Goal: Task Accomplishment & Management: Use online tool/utility

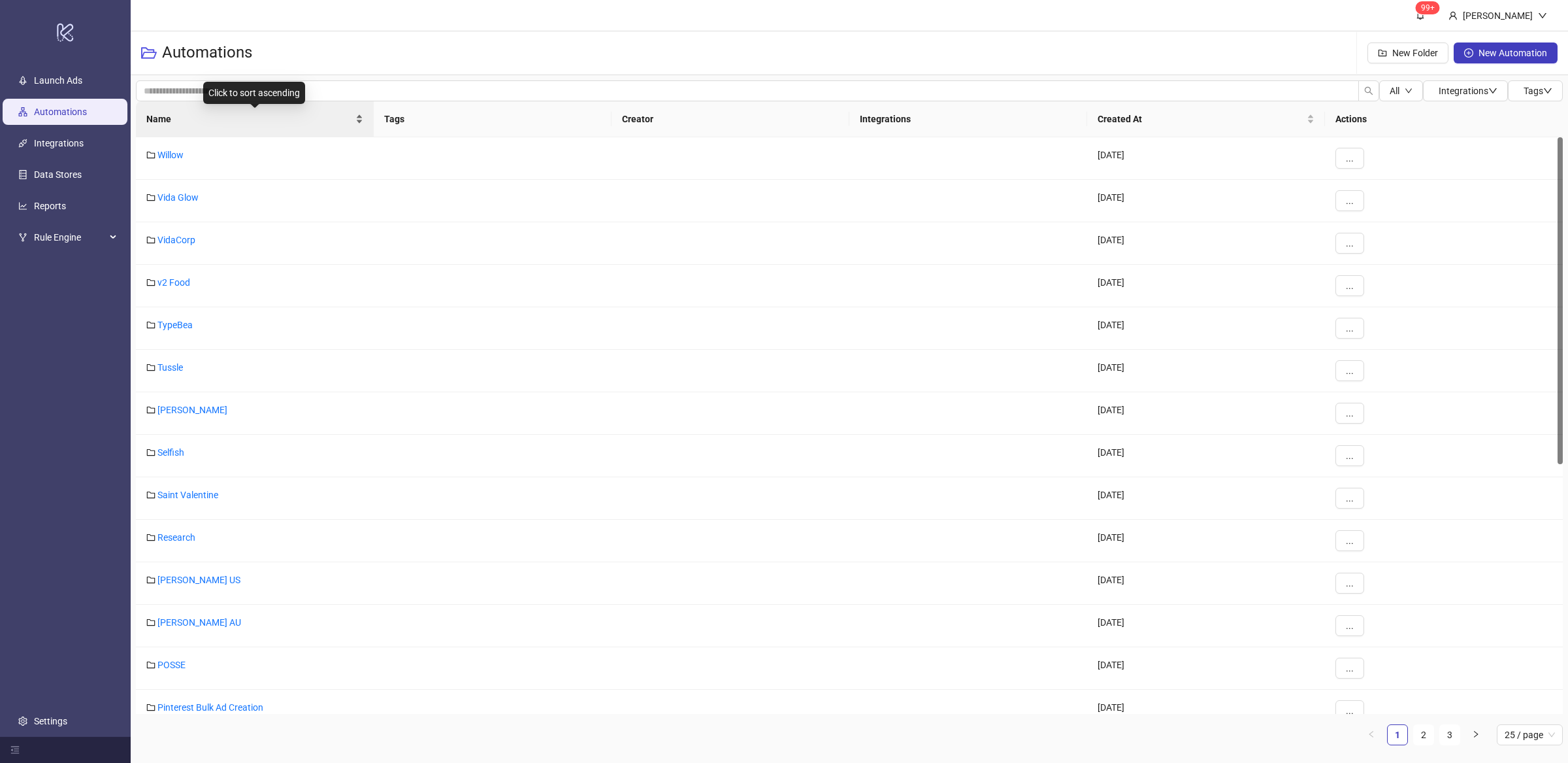
click at [358, 125] on div "Name" at bounding box center [254, 119] width 217 height 14
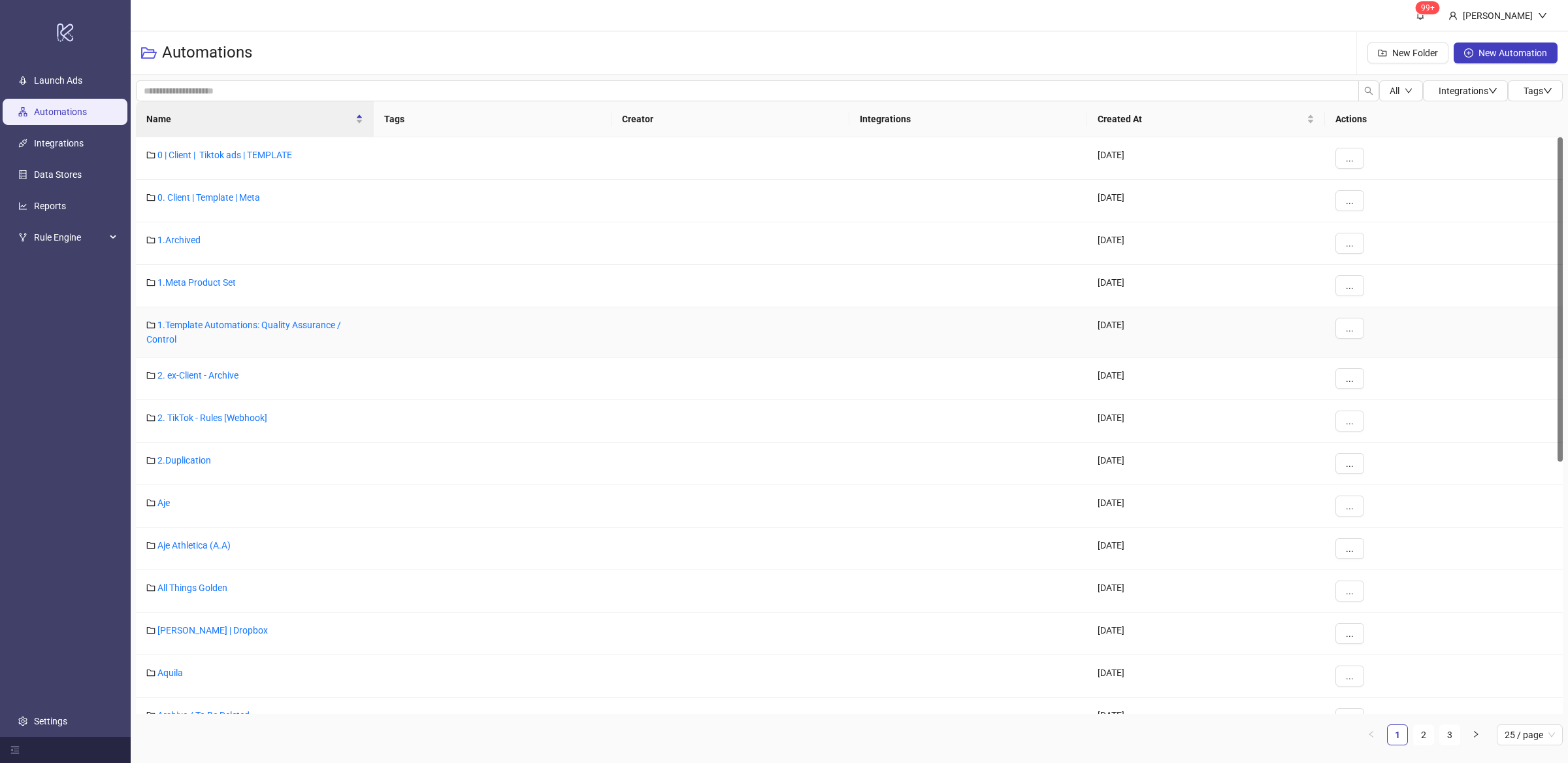
scroll to position [474, 0]
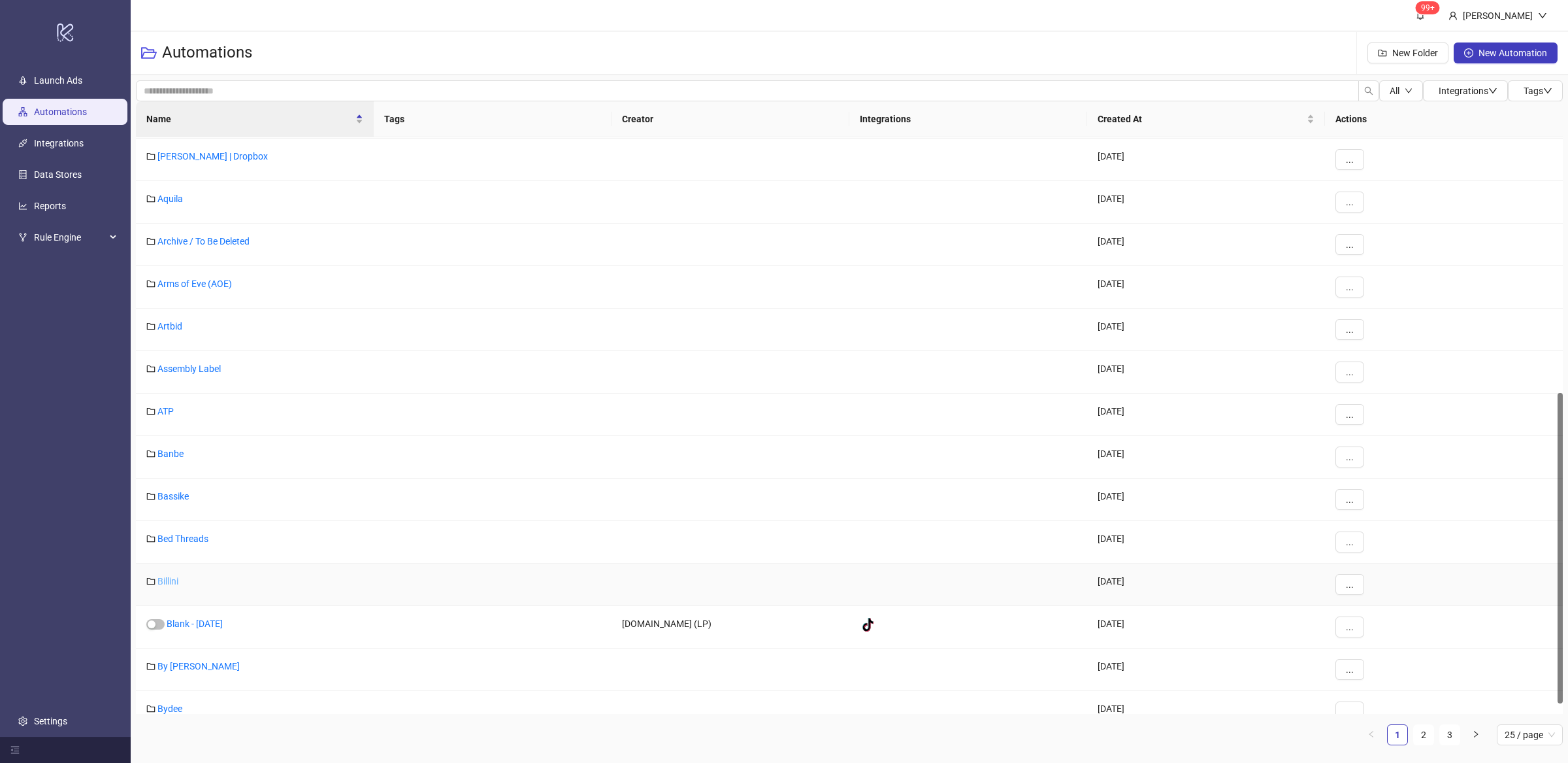
click at [164, 583] on link "Billini" at bounding box center [168, 580] width 21 height 10
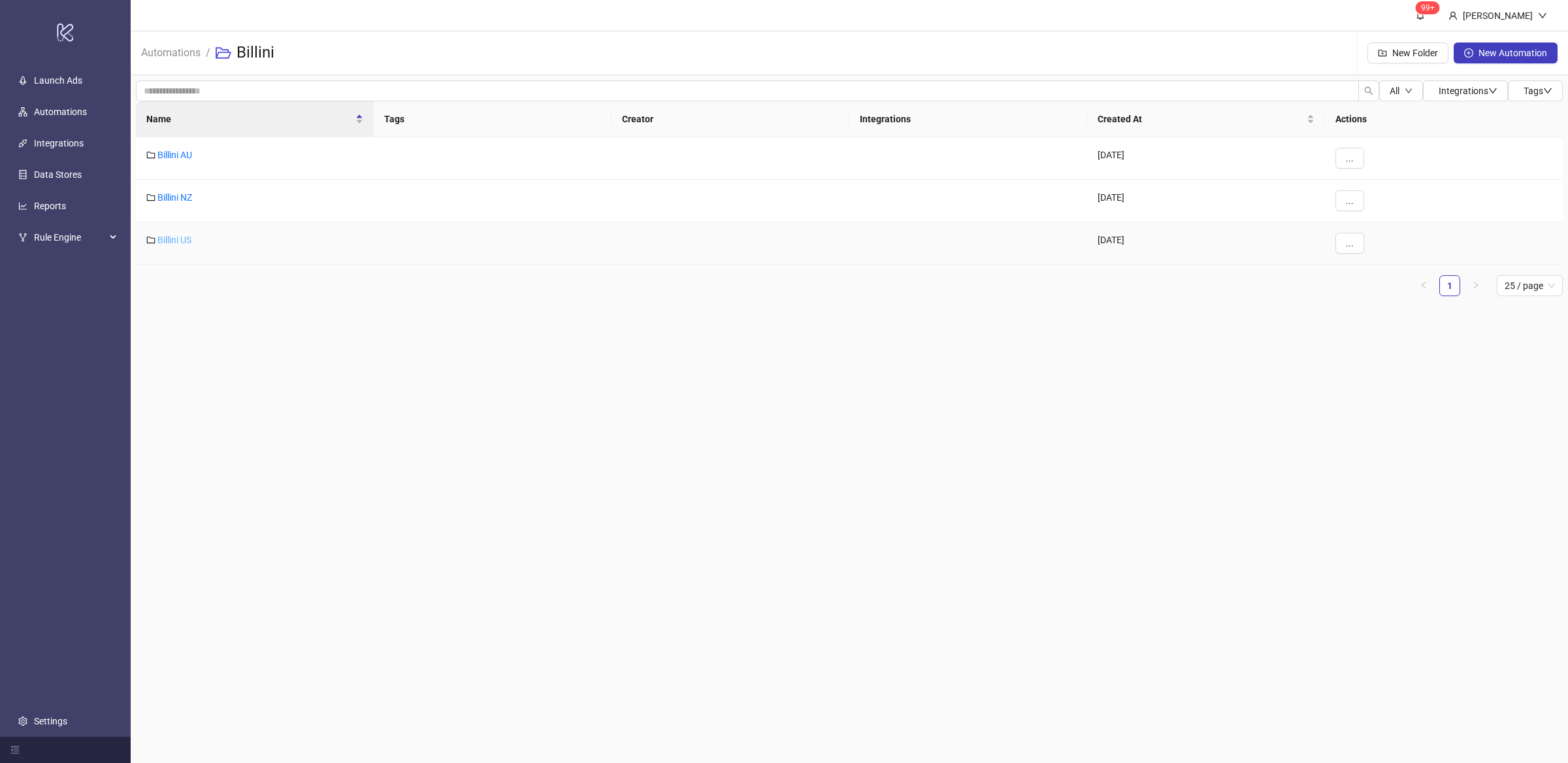
drag, startPoint x: 191, startPoint y: 248, endPoint x: 184, endPoint y: 239, distance: 11.4
click at [191, 247] on div "Billini US" at bounding box center [255, 244] width 238 height 43
click at [183, 238] on link "Billini US" at bounding box center [174, 239] width 34 height 10
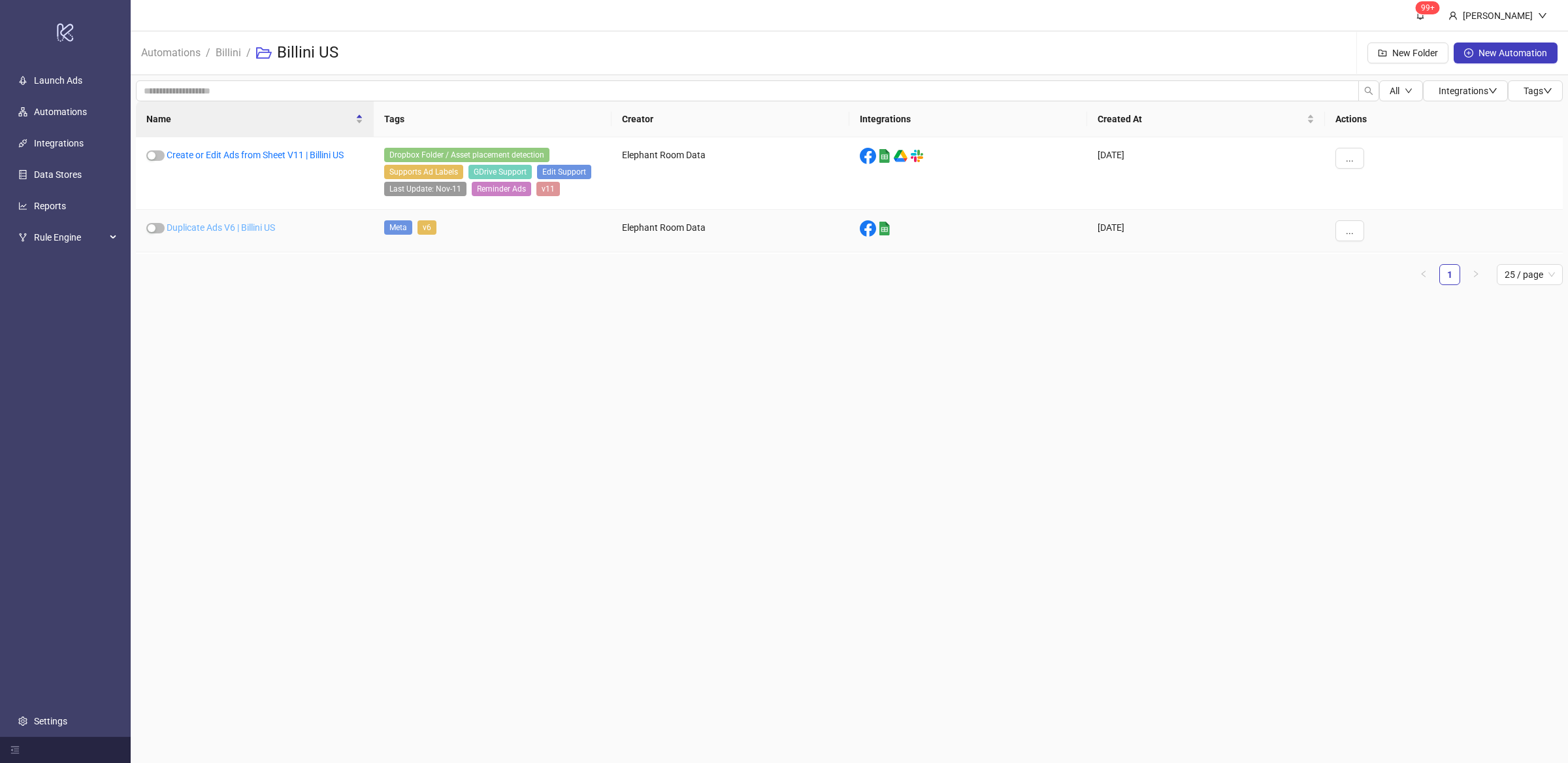
click at [259, 228] on link "Duplicate Ads V6 | Billini US" at bounding box center [221, 227] width 109 height 10
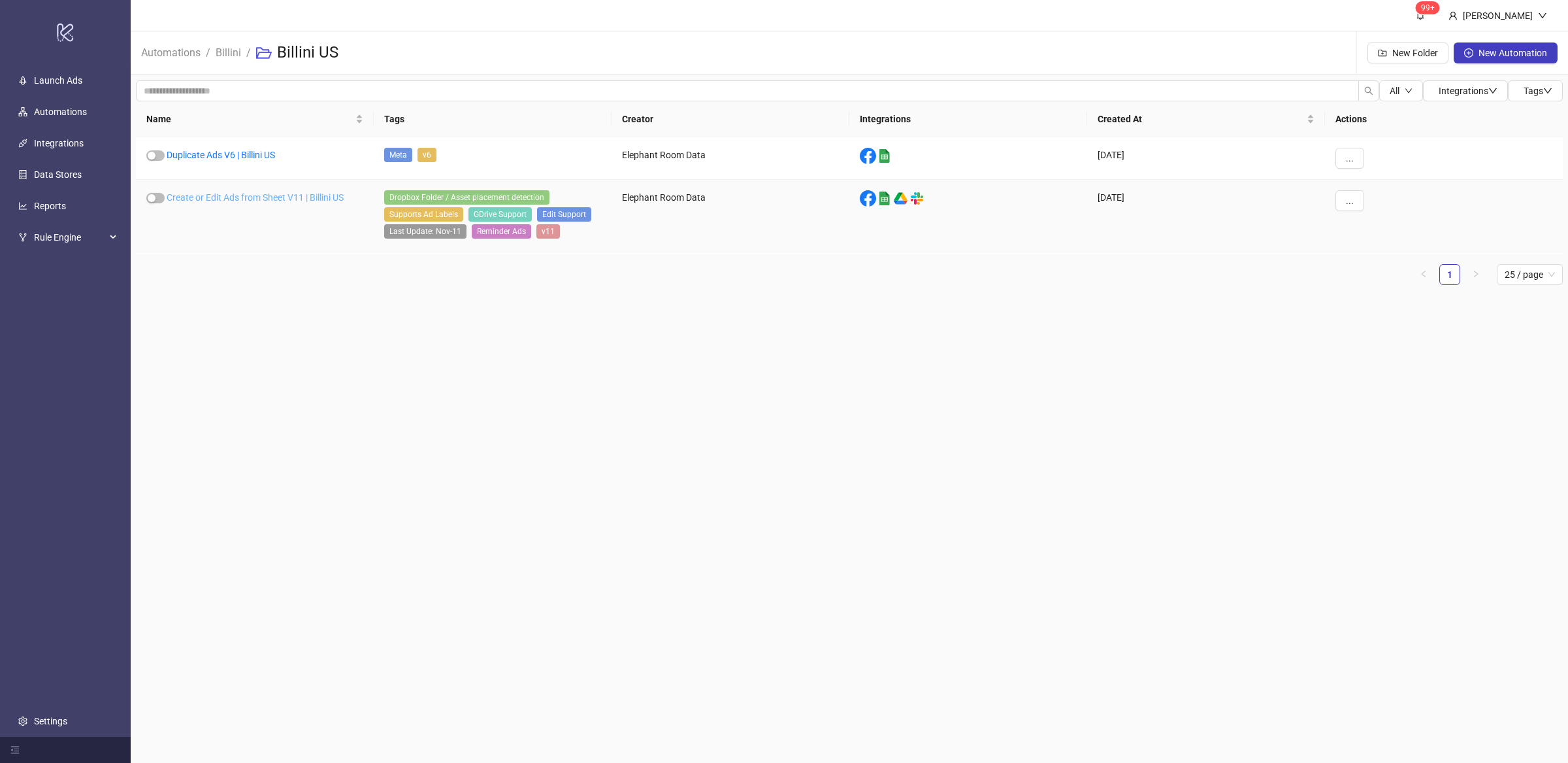
click at [273, 195] on link "Create or Edit Ads from Sheet V11 | Billini US" at bounding box center [255, 197] width 177 height 10
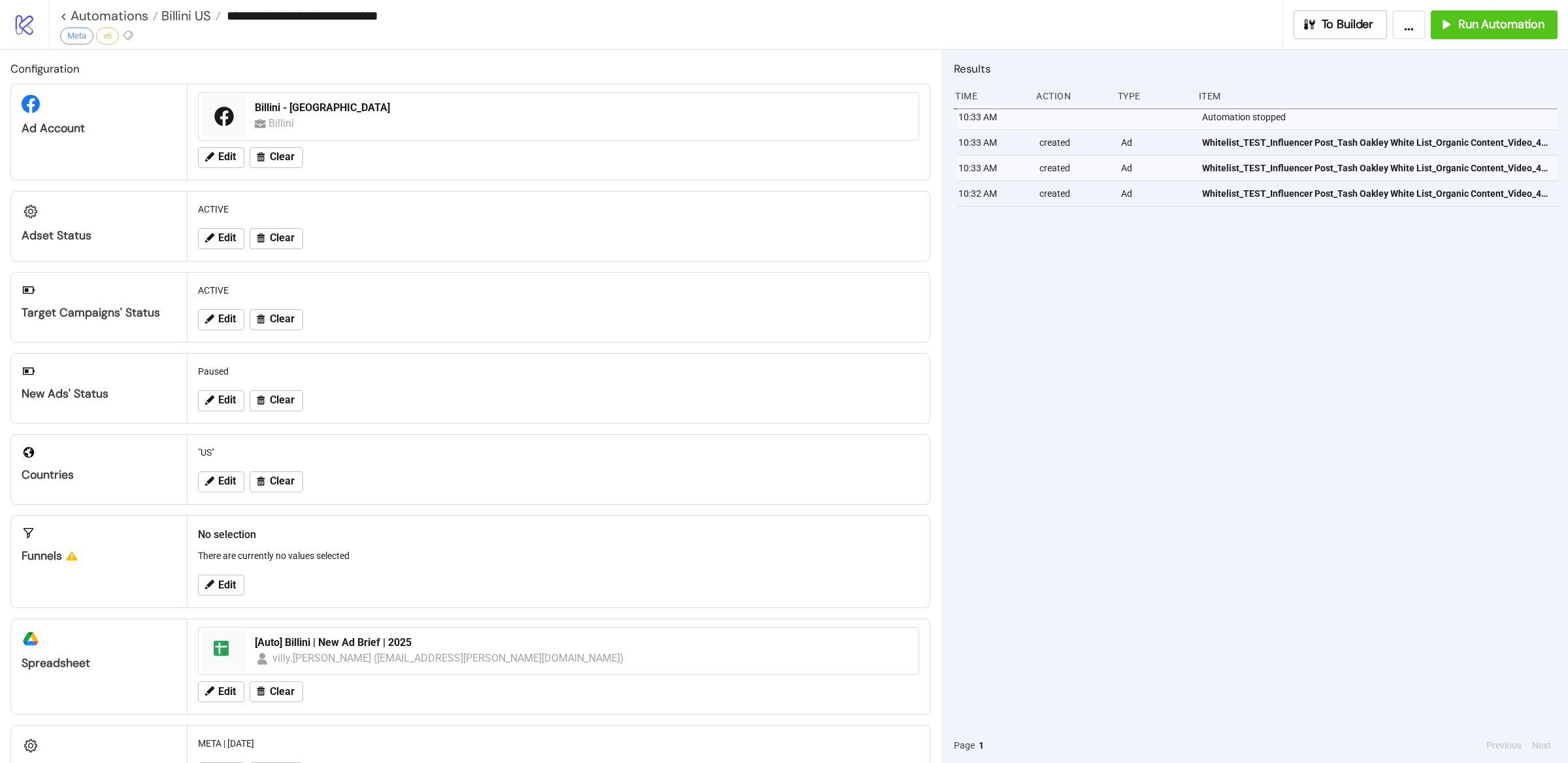
type input "**********"
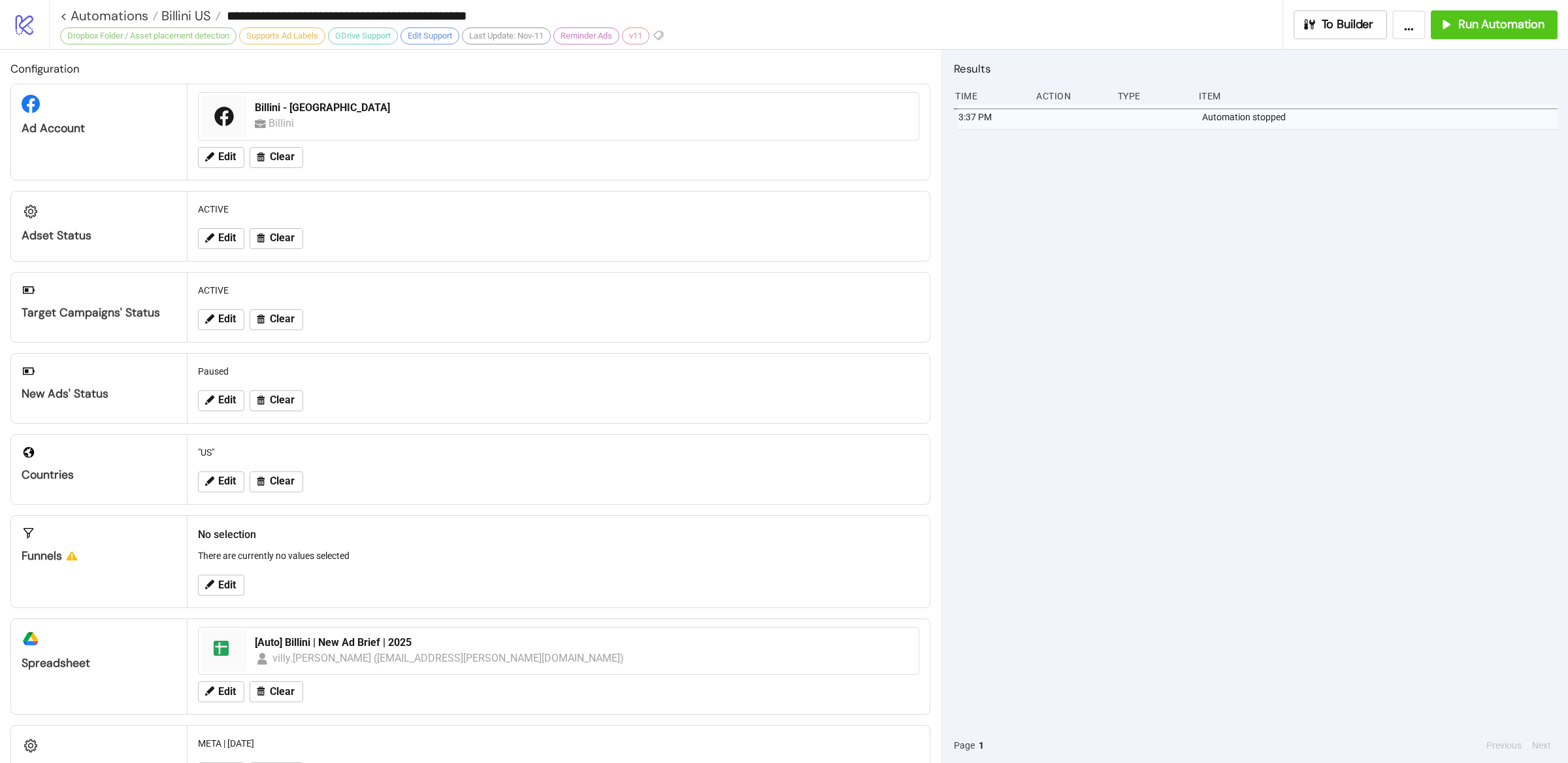
click at [1381, 370] on div "3:37 PM Automation stopped" at bounding box center [1256, 416] width 604 height 622
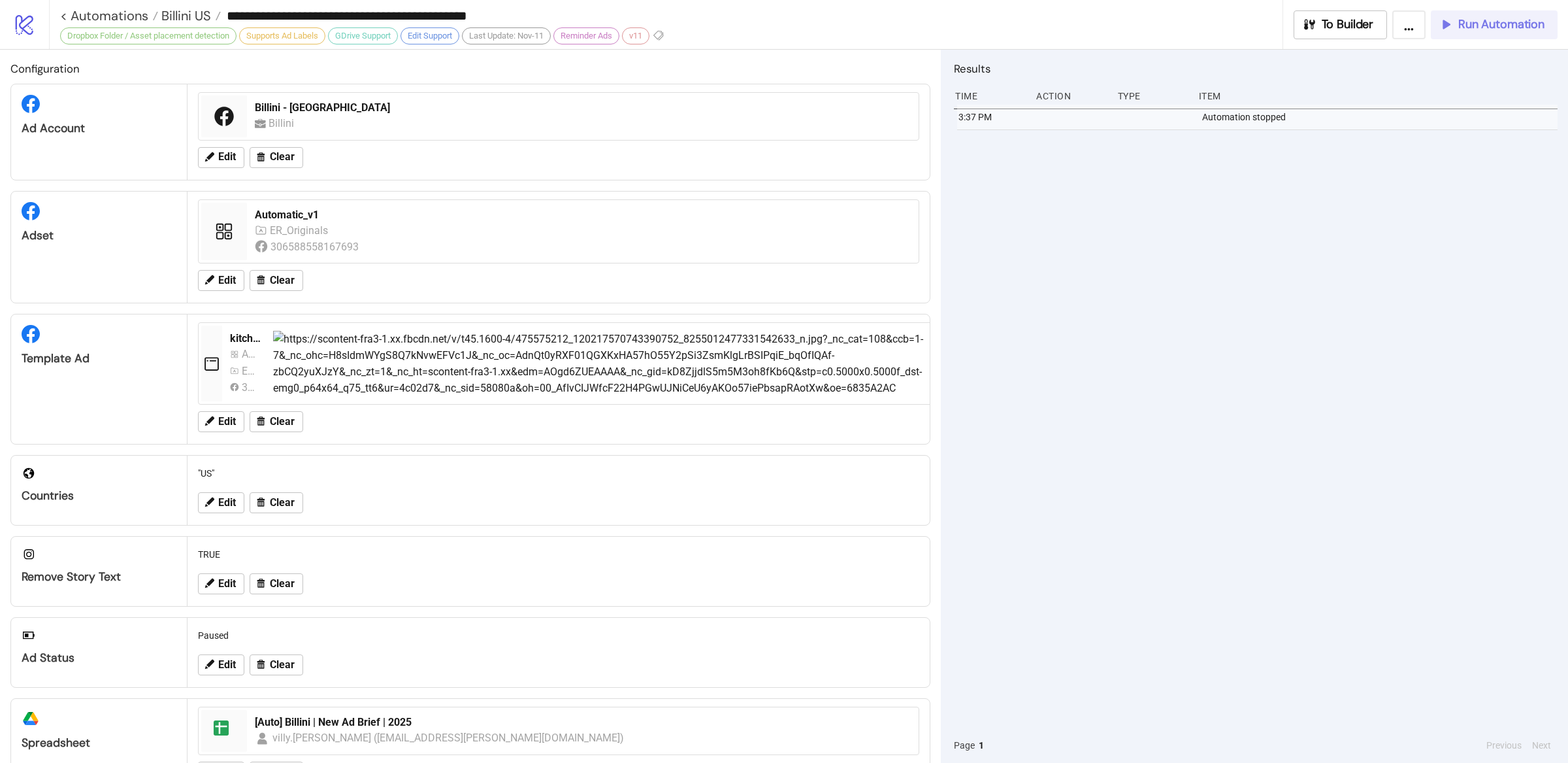
click at [1481, 25] on span "Run Automation" at bounding box center [1501, 24] width 87 height 15
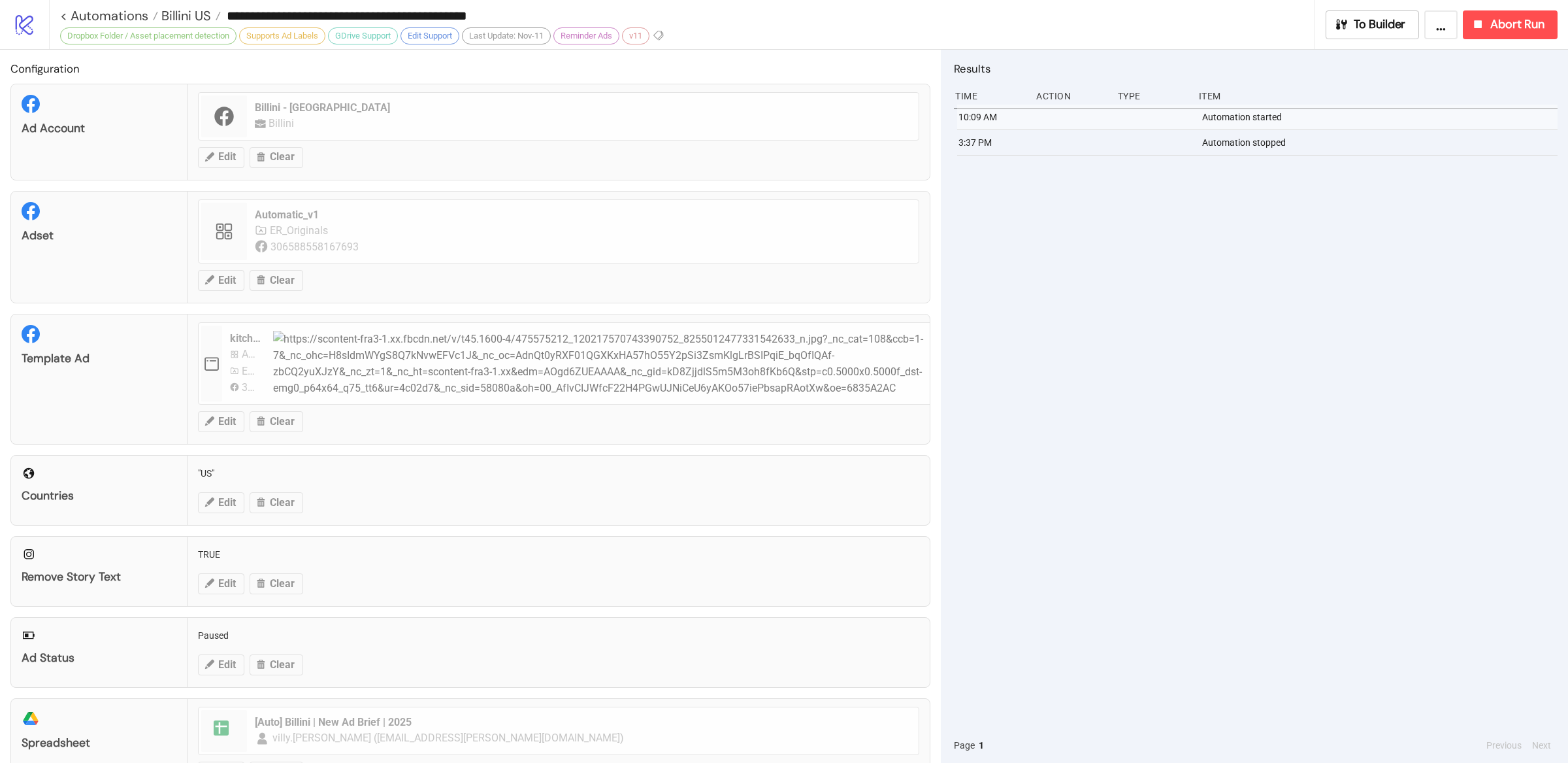
click at [1198, 367] on div "10:09 AM Automation started 3:37 PM Automation stopped" at bounding box center [1256, 416] width 604 height 622
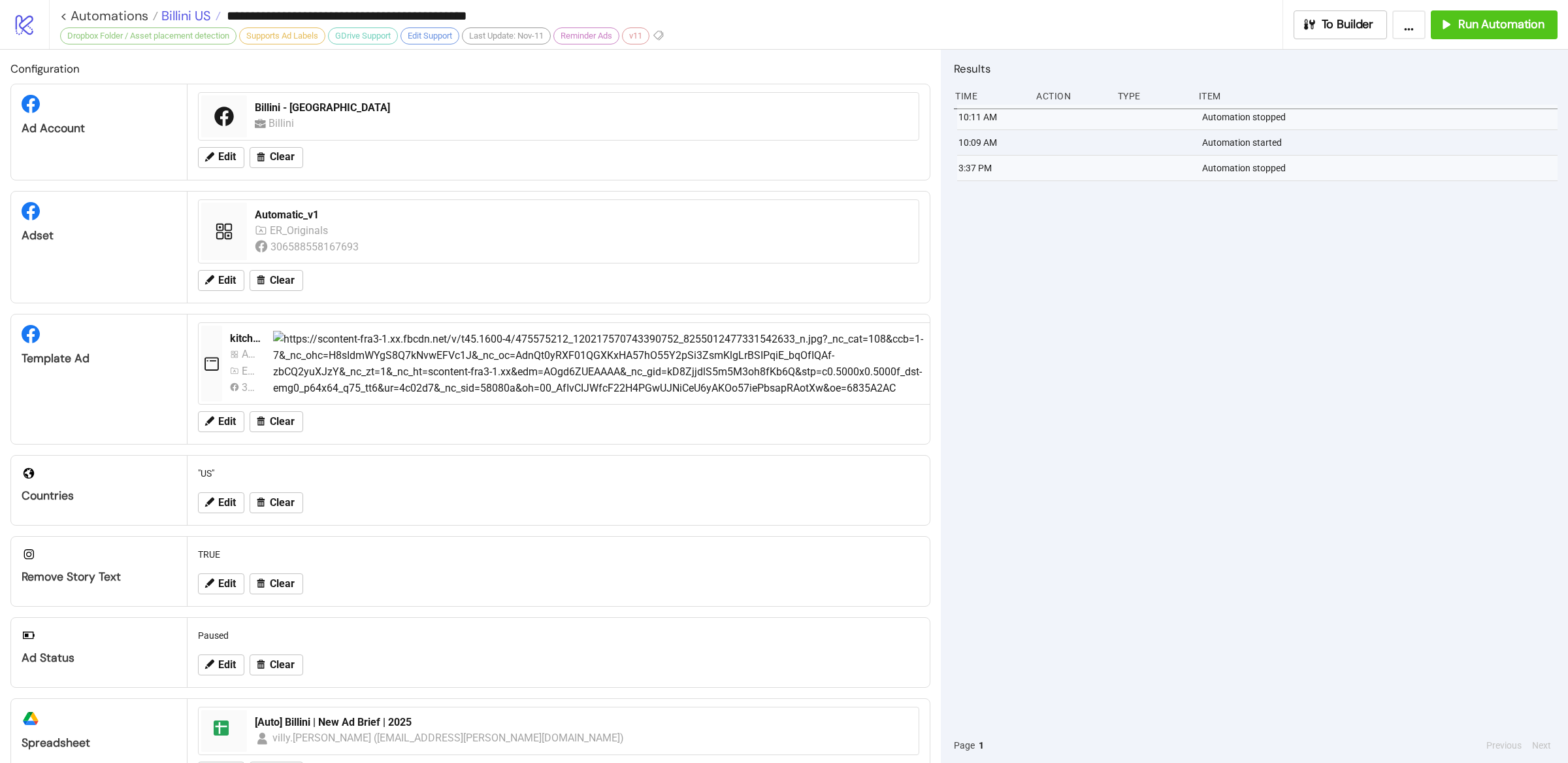
click at [191, 13] on span "Billini US" at bounding box center [184, 15] width 53 height 17
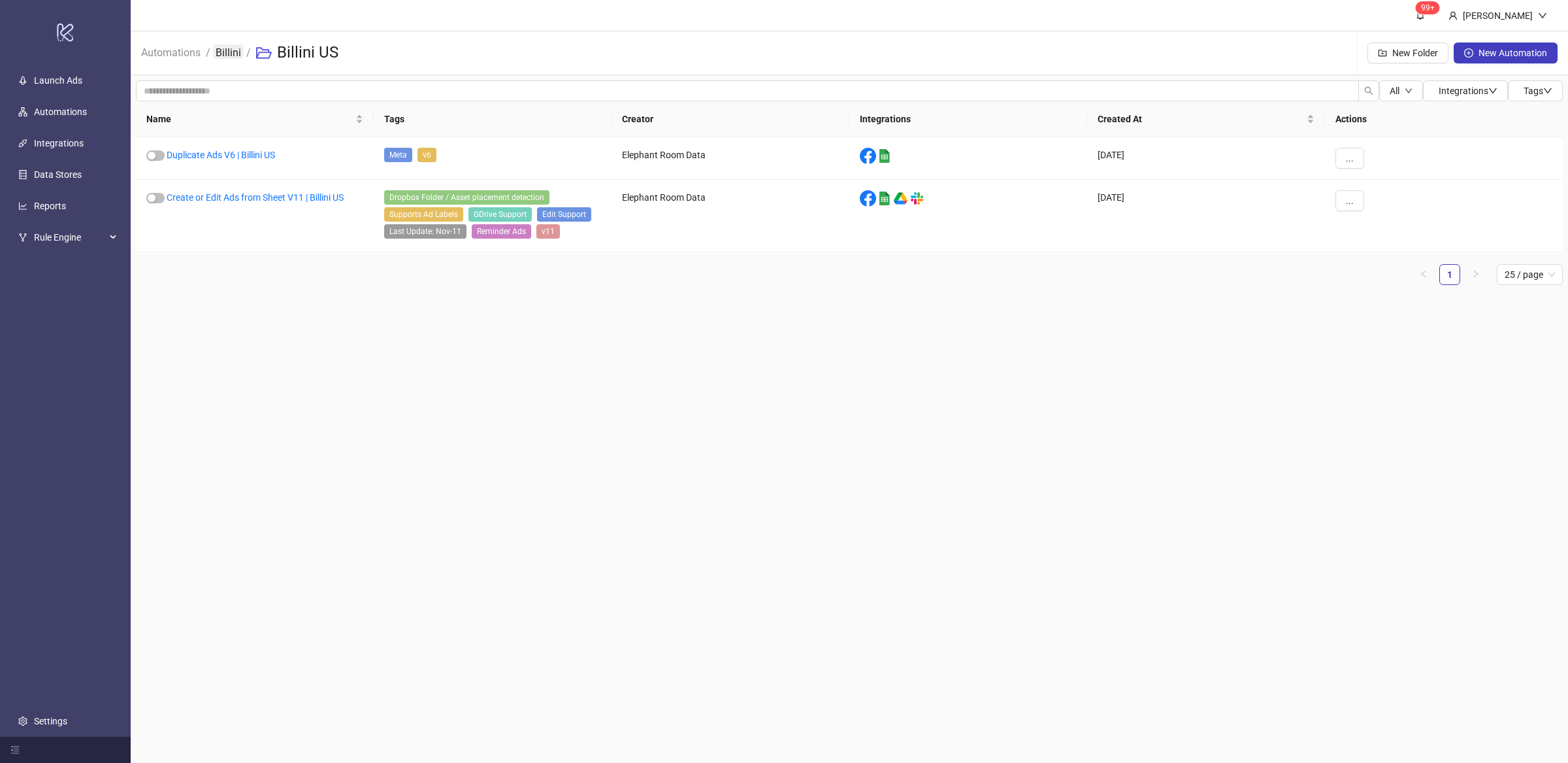
click at [220, 58] on link "Billini" at bounding box center [228, 52] width 31 height 14
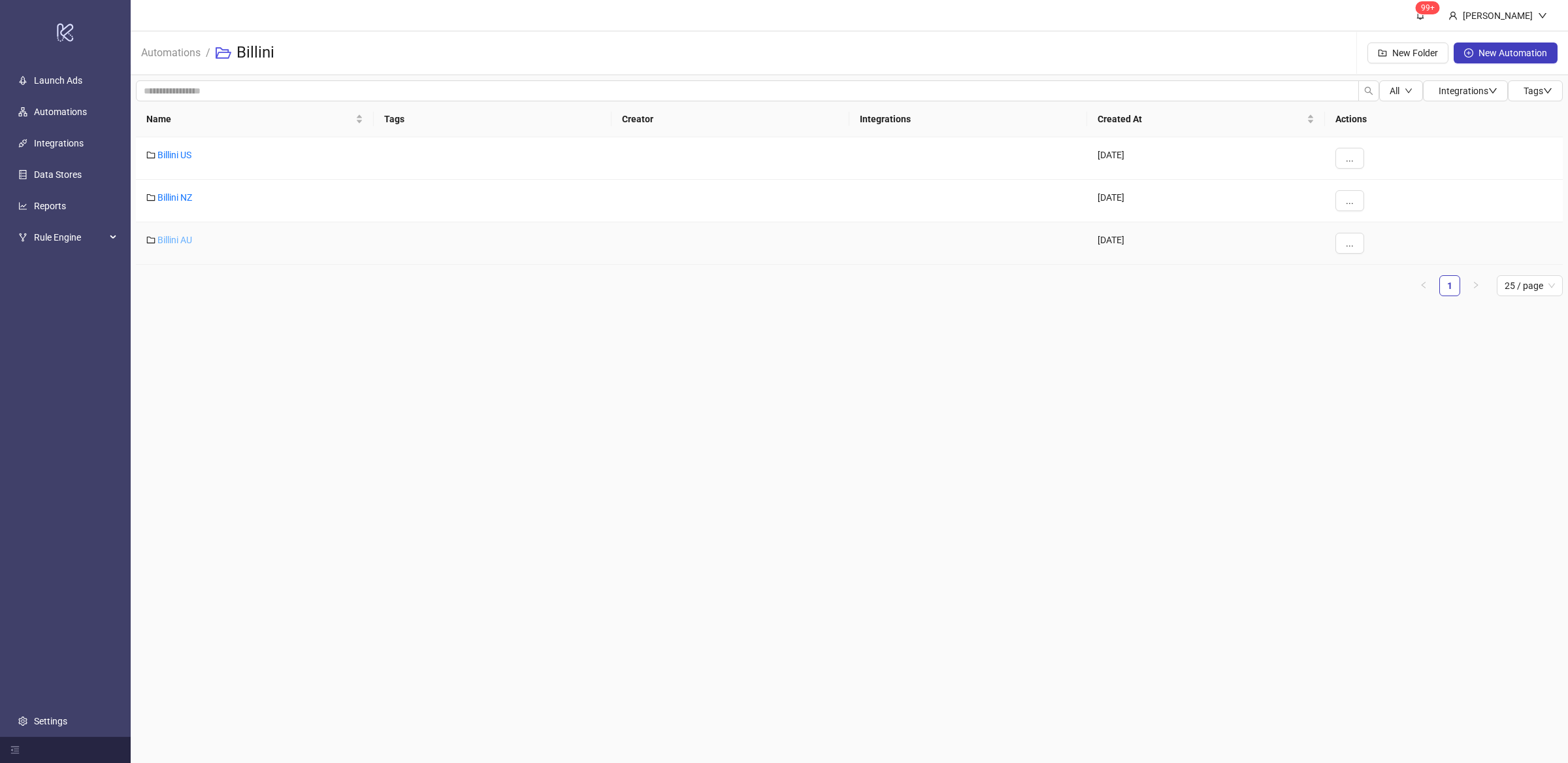
click at [175, 237] on link "Billini AU" at bounding box center [175, 239] width 35 height 10
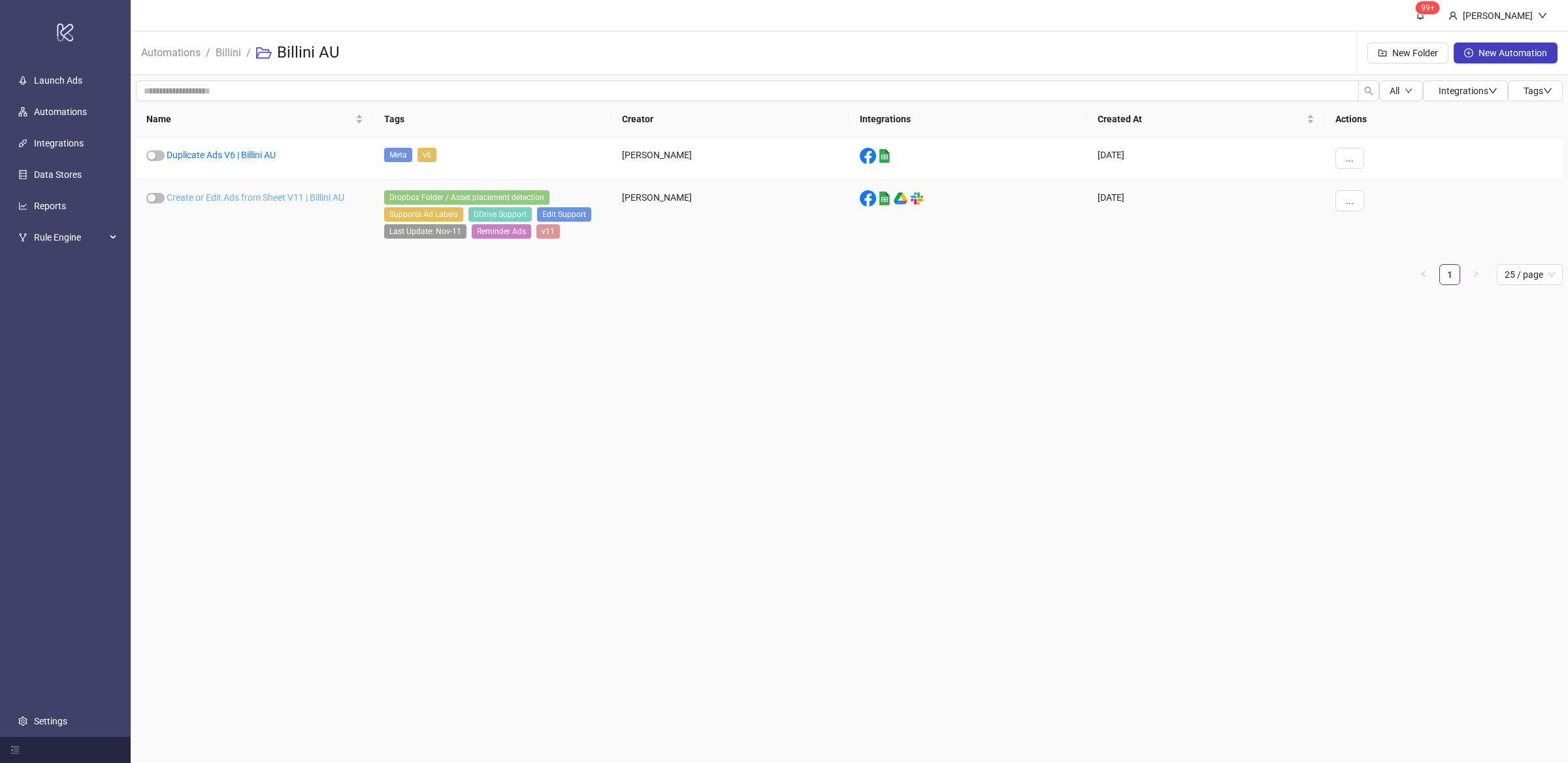
click at [275, 198] on link "Create or Edit Ads from Sheet V11 | Billini AU" at bounding box center [256, 197] width 178 height 10
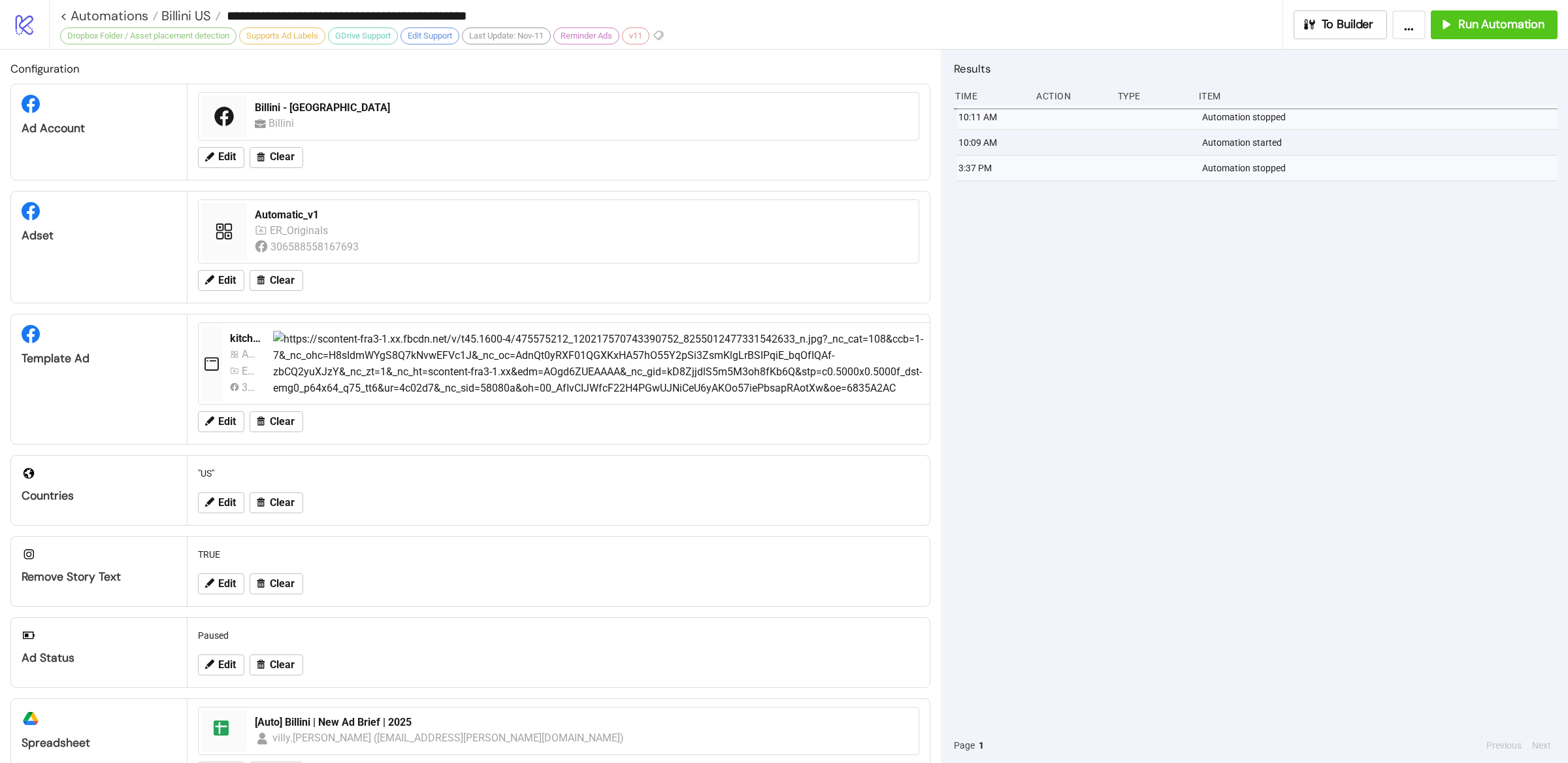
type input "**********"
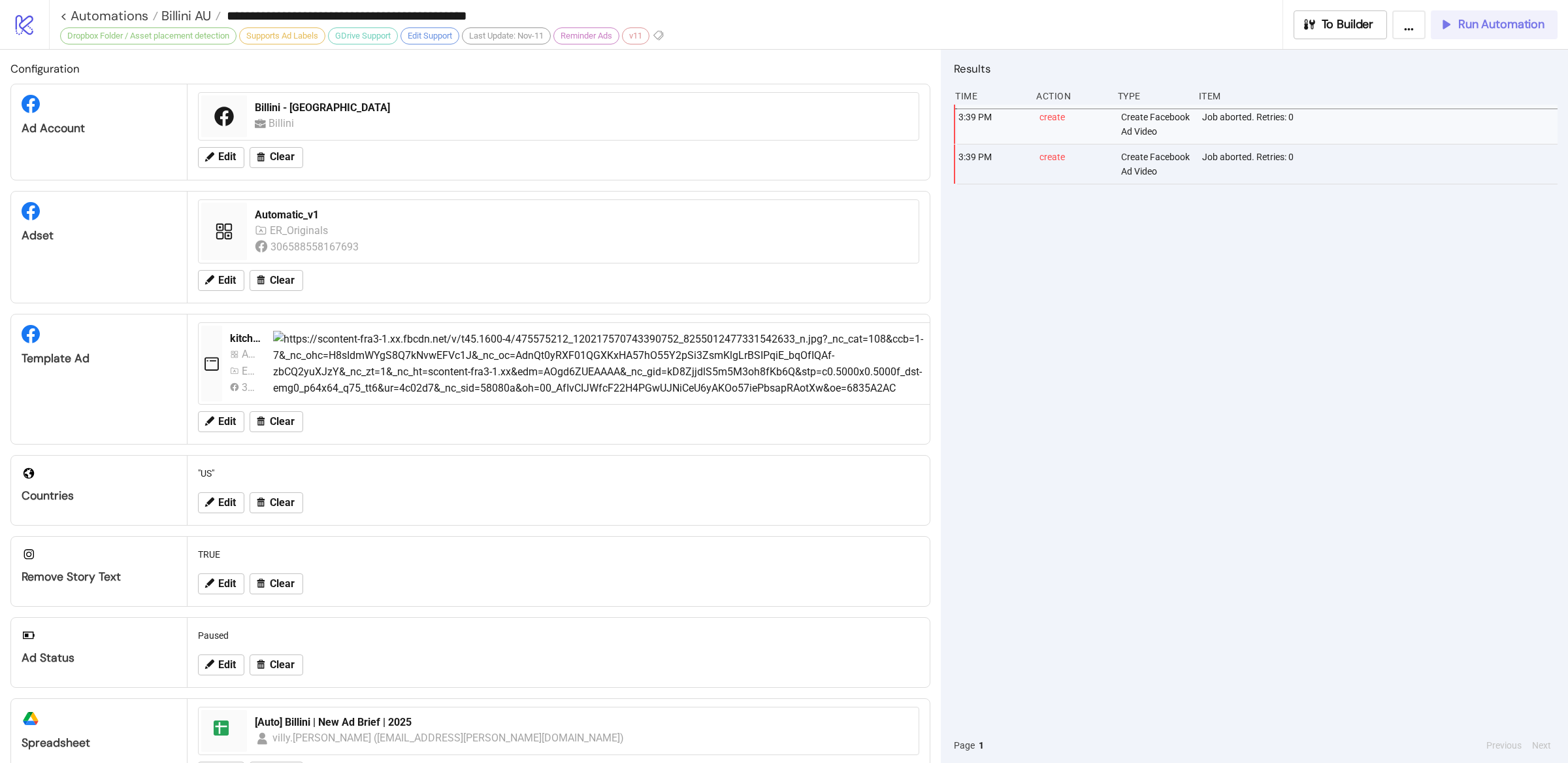
click at [1510, 24] on span "Run Automation" at bounding box center [1501, 24] width 87 height 15
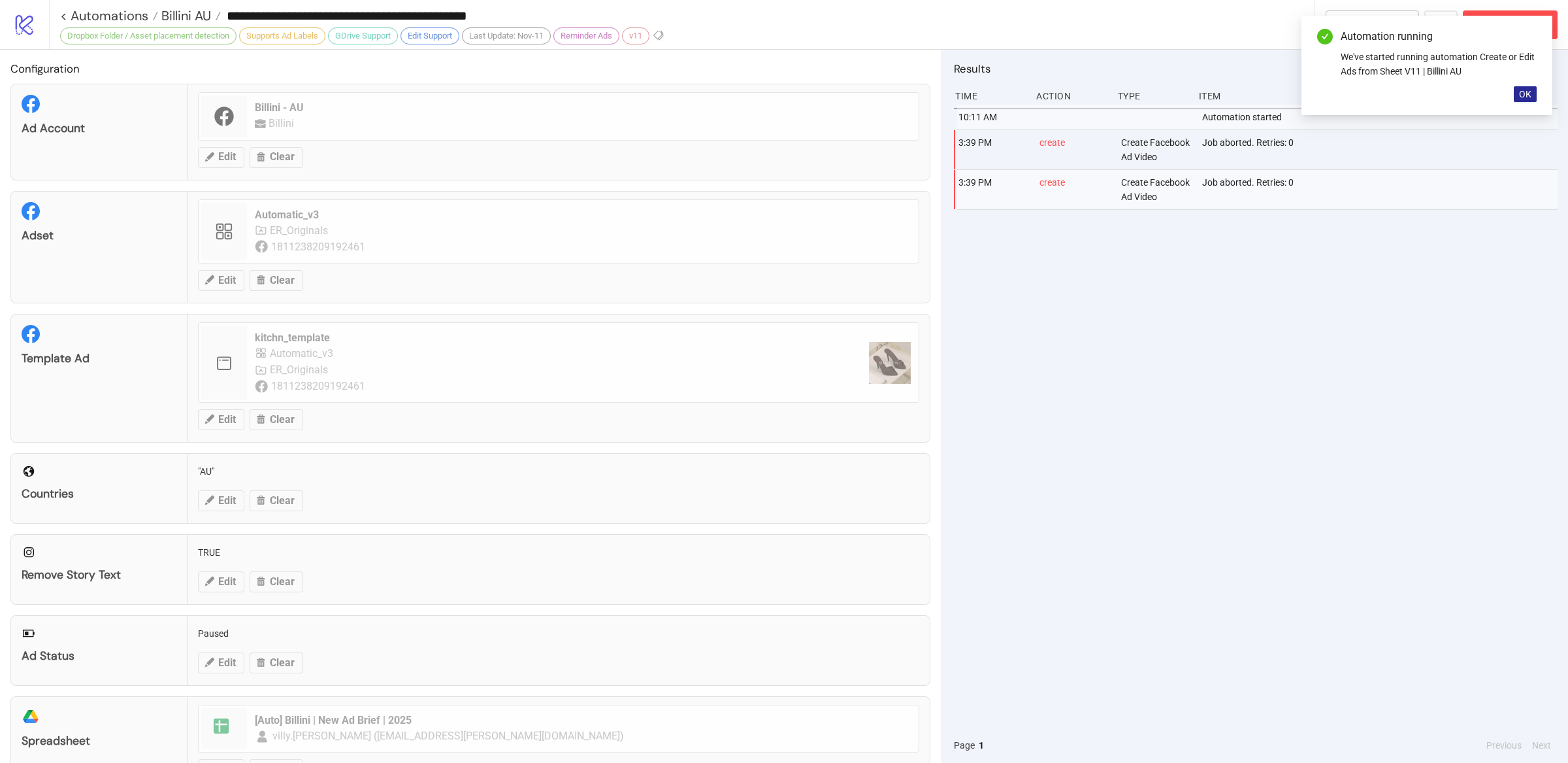
click at [1527, 93] on span "OK" at bounding box center [1526, 94] width 13 height 10
